Goal: Information Seeking & Learning: Learn about a topic

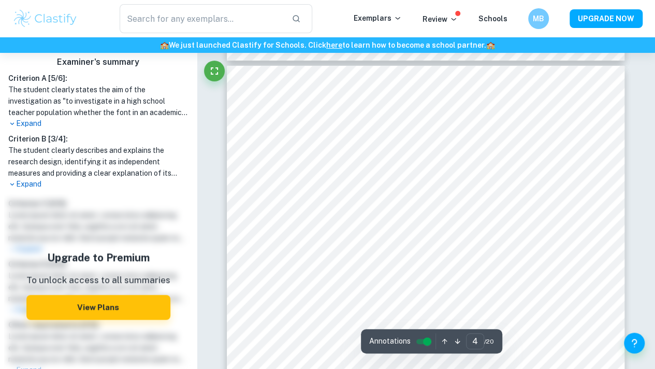
scroll to position [1643, 0]
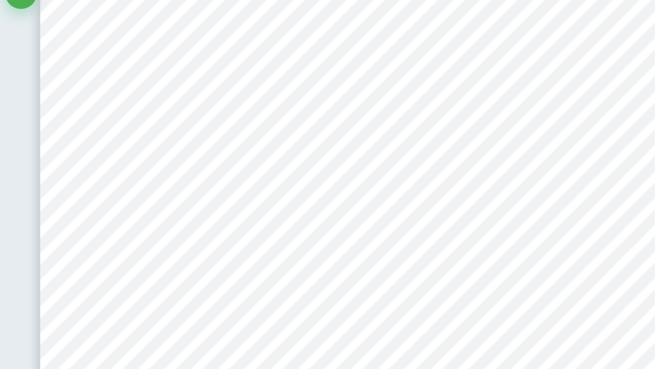
scroll to position [1745, 0]
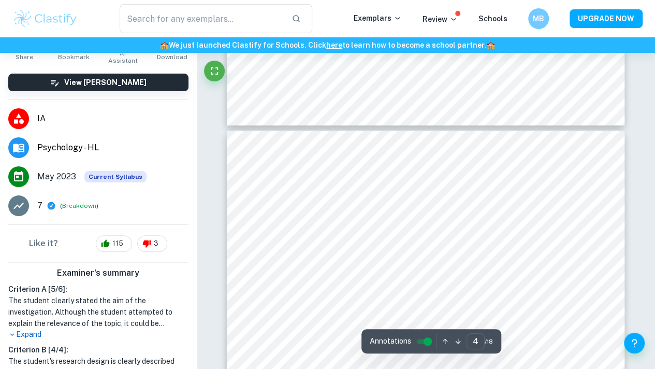
scroll to position [1765, 0]
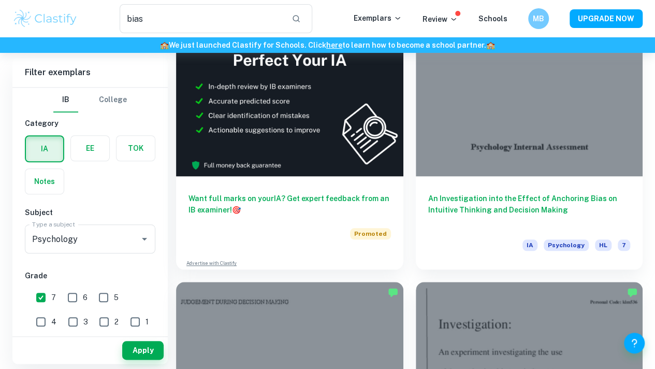
scroll to position [124, 0]
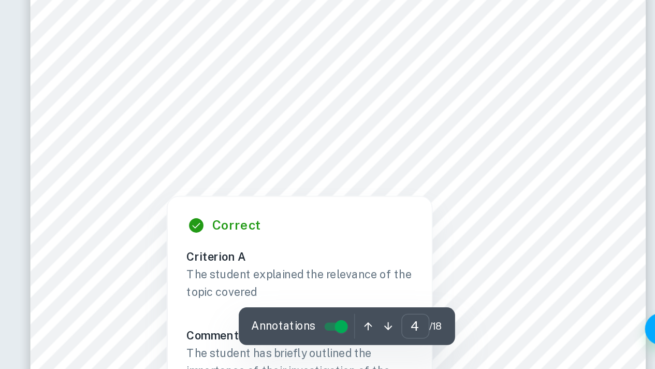
scroll to position [1633, 0]
